Goal: Information Seeking & Learning: Understand process/instructions

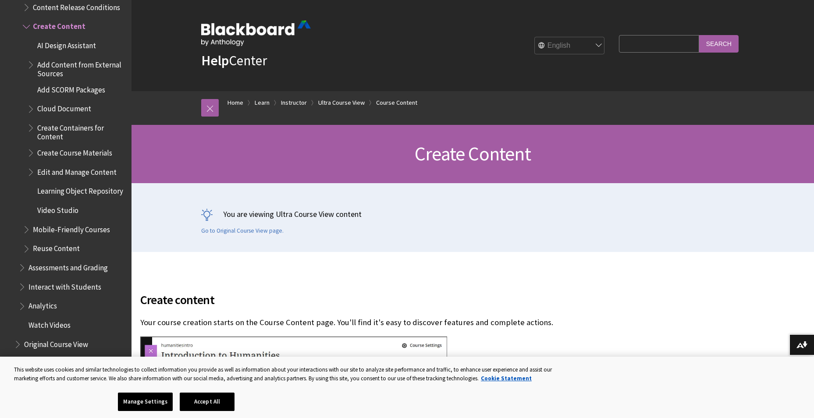
click at [650, 52] on input "Search Query" at bounding box center [659, 43] width 80 height 17
type input "find rubrics"
click at [699, 35] on input "Search" at bounding box center [718, 43] width 39 height 17
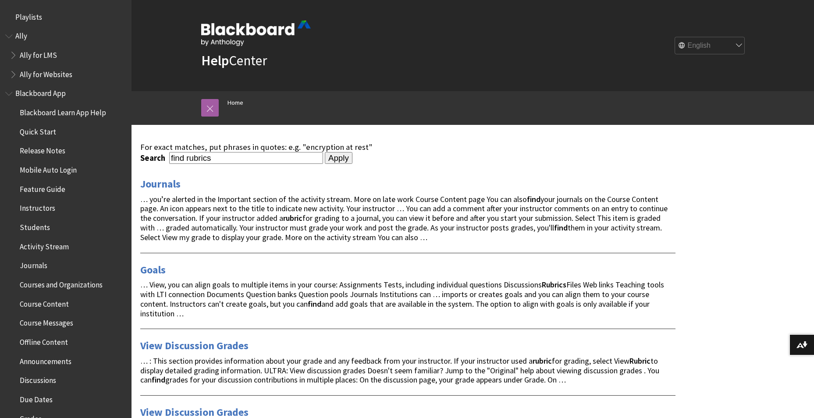
click at [215, 157] on input "find rubrics" at bounding box center [246, 158] width 154 height 12
drag, startPoint x: 188, startPoint y: 158, endPoint x: 111, endPoint y: 158, distance: 77.2
click at [195, 160] on input "rubrics" at bounding box center [246, 158] width 154 height 12
type input "rubric"
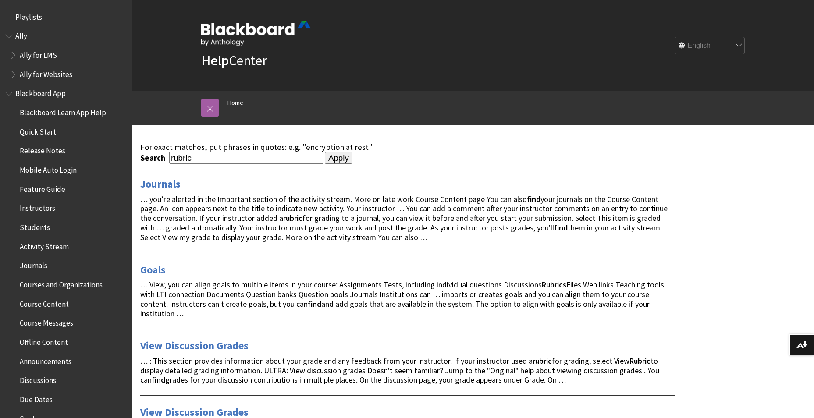
click at [325, 152] on input "Apply" at bounding box center [339, 158] width 28 height 12
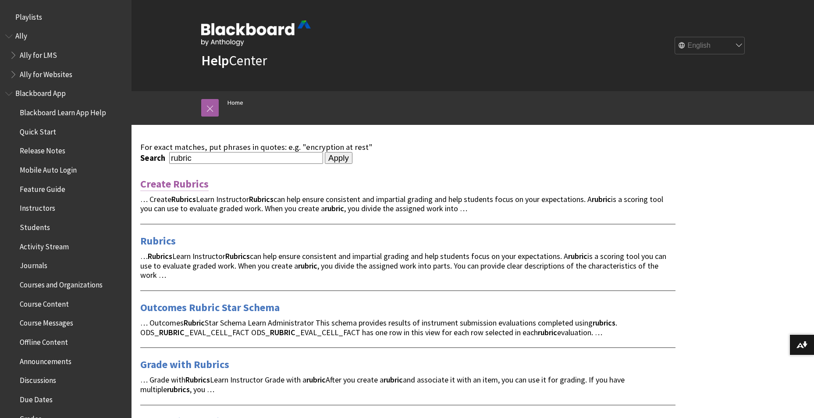
click at [175, 182] on link "Create Rubrics" at bounding box center [174, 184] width 68 height 14
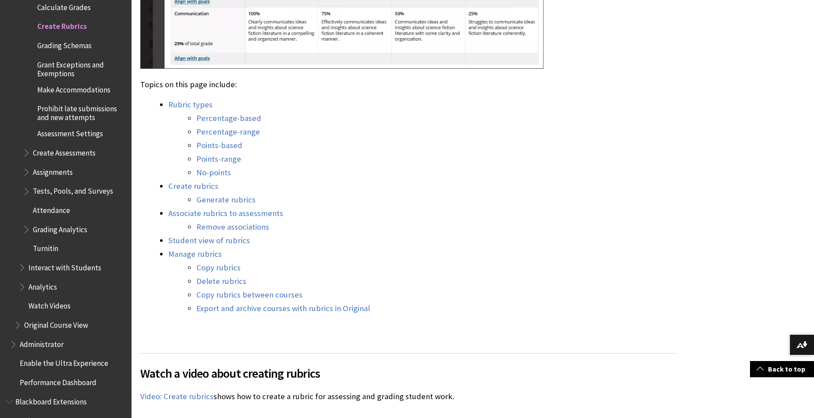
scroll to position [731, 0]
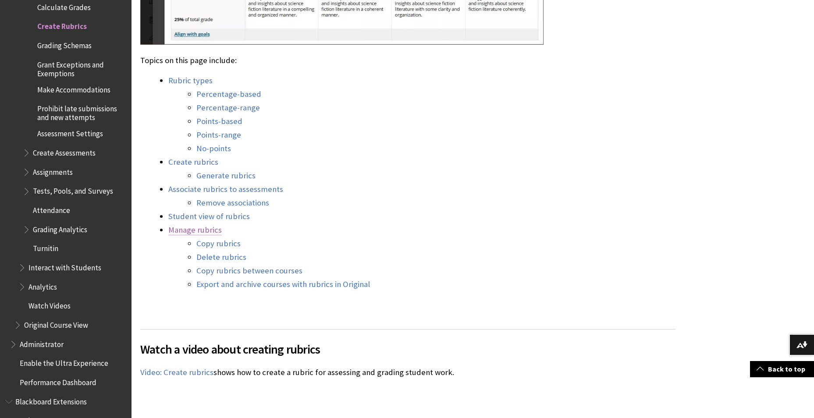
click at [204, 235] on link "Manage rubrics" at bounding box center [194, 230] width 53 height 11
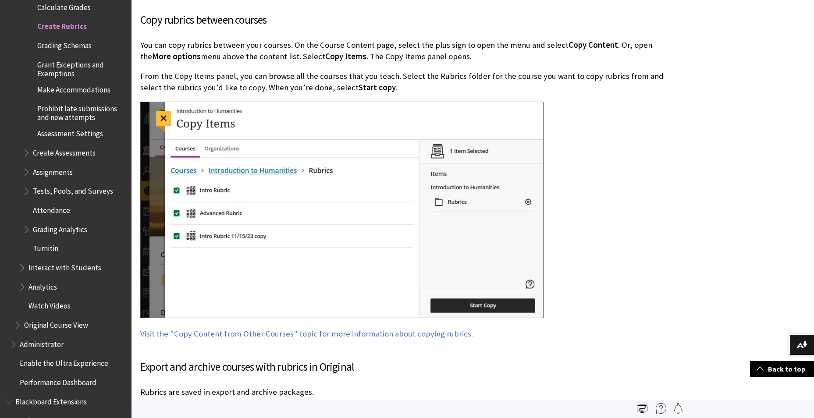
scroll to position [6335, 0]
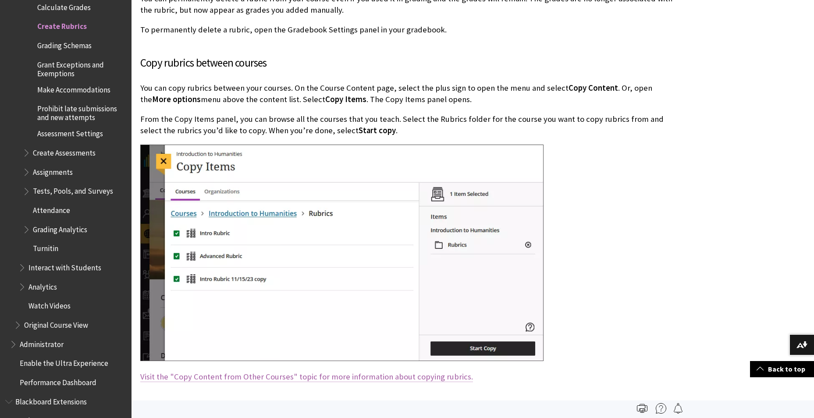
click at [253, 372] on link "Visit the "Copy Content from Other Courses" topic for more information about co…" at bounding box center [306, 377] width 333 height 11
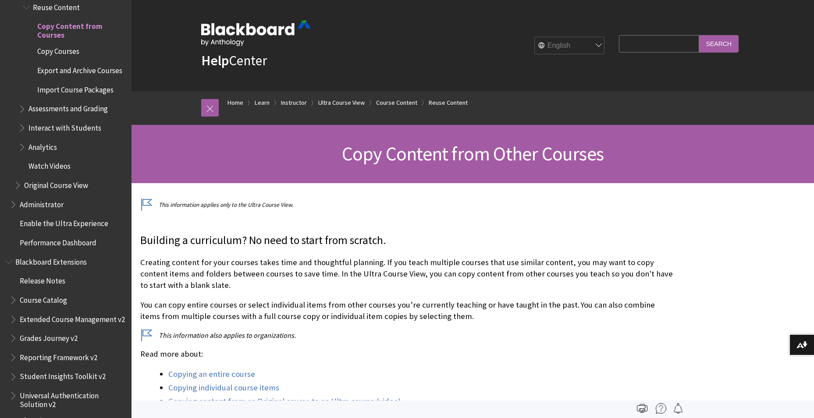
click at [664, 46] on input "Search Query" at bounding box center [659, 43] width 80 height 17
click at [627, 42] on input "Search Query" at bounding box center [659, 43] width 80 height 17
type input "add rubric"
click at [699, 35] on input "Search" at bounding box center [718, 43] width 39 height 17
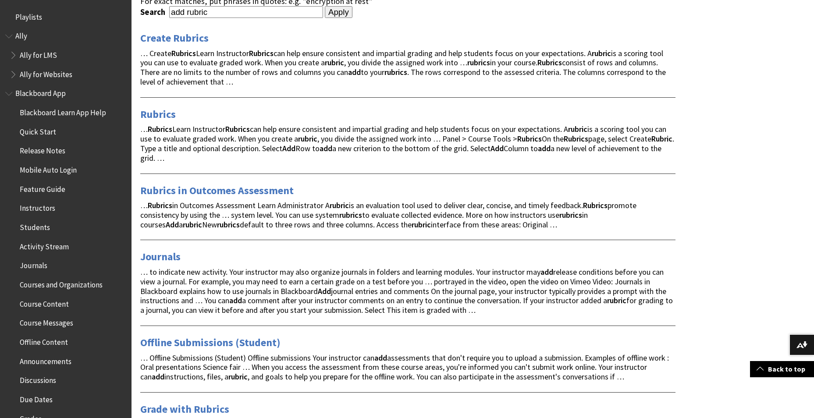
scroll to position [292, 0]
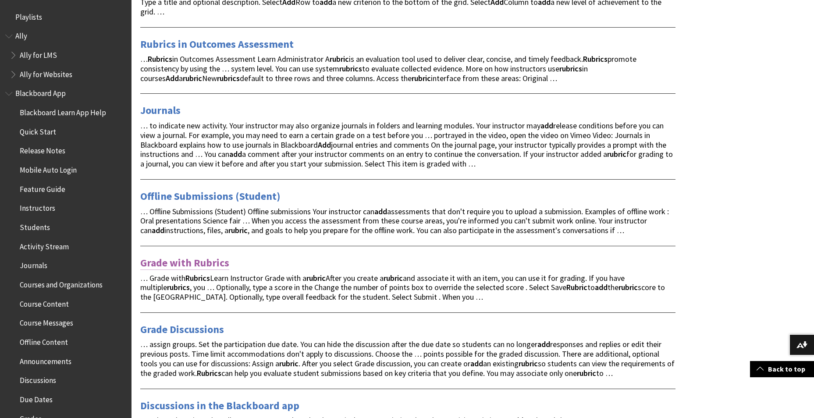
click at [161, 264] on link "Grade with Rubrics" at bounding box center [184, 263] width 89 height 14
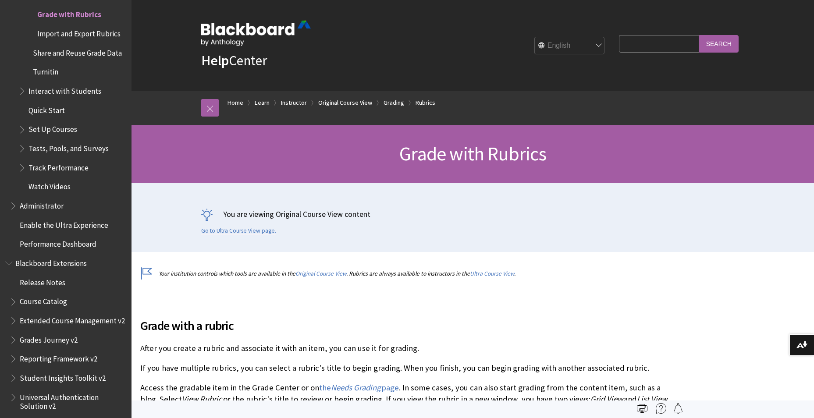
click at [634, 46] on input "Search Query" at bounding box center [659, 43] width 80 height 17
type input "how to add more than one rubric"
click at [699, 35] on input "Search" at bounding box center [718, 43] width 39 height 17
